Goal: Task Accomplishment & Management: Manage account settings

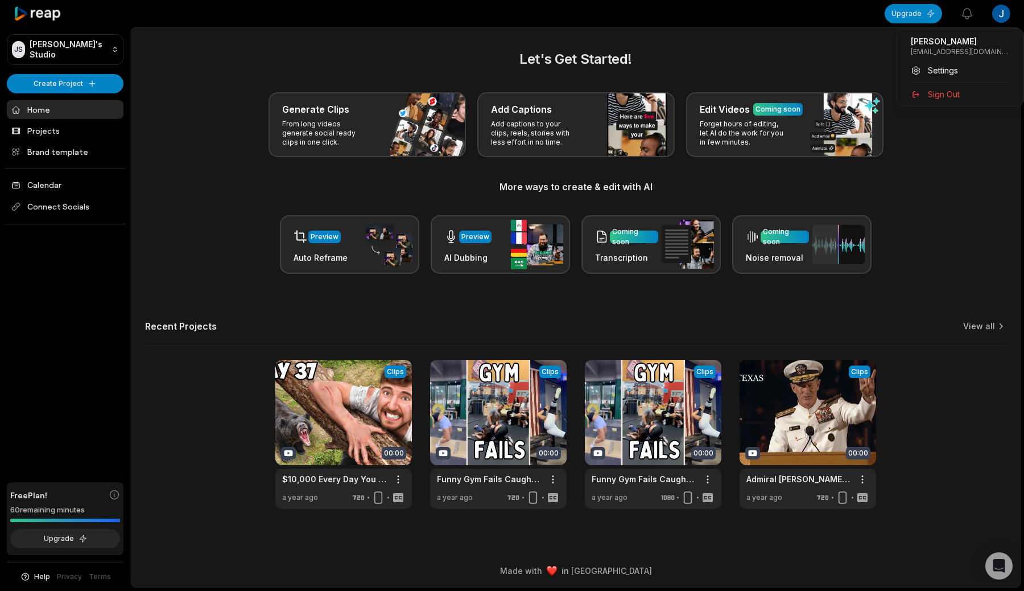
click at [995, 16] on html "[PERSON_NAME]'s Studio Create Project Home Projects Brand template Calendar Con…" at bounding box center [512, 295] width 1024 height 591
click at [951, 88] on div "Sign Out" at bounding box center [960, 94] width 117 height 19
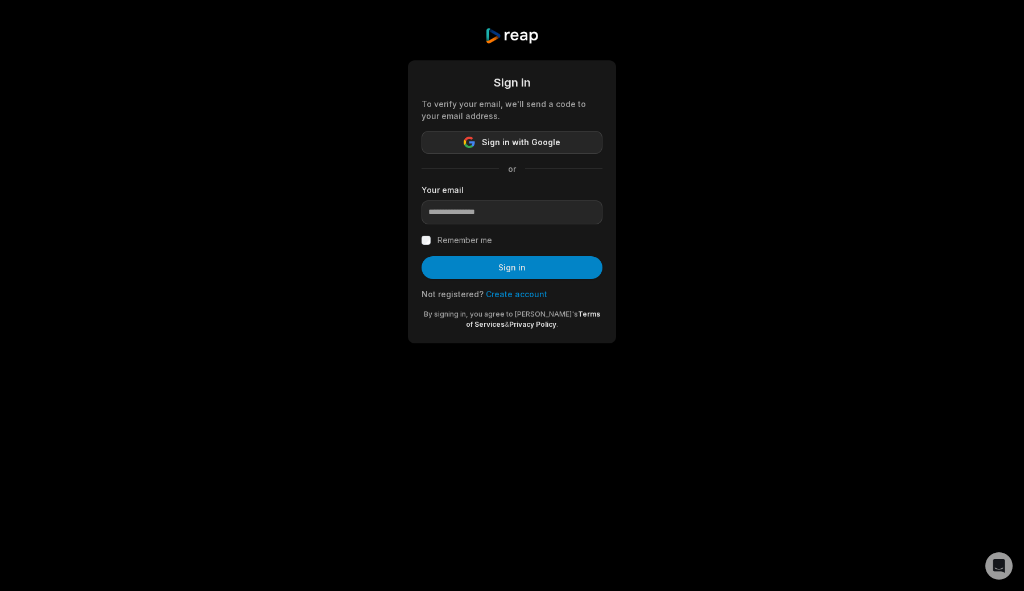
click at [551, 142] on span "Sign in with Google" at bounding box center [521, 142] width 79 height 14
